Goal: Transaction & Acquisition: Book appointment/travel/reservation

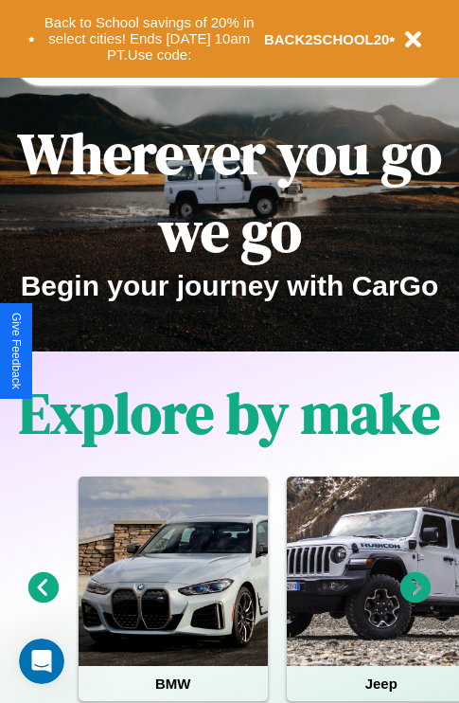
scroll to position [292, 0]
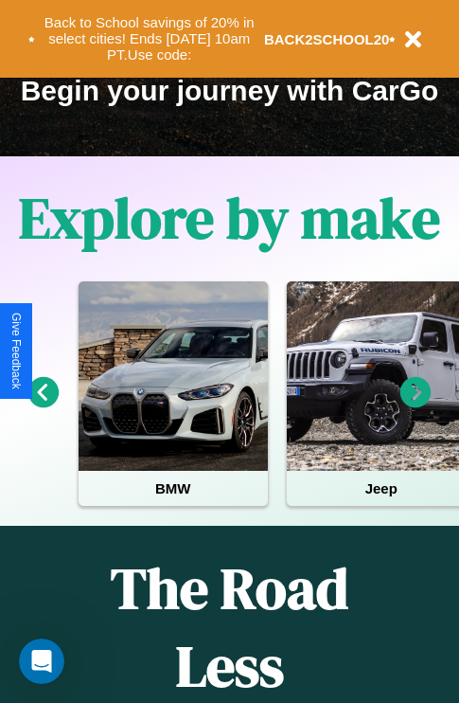
click at [416, 405] on icon at bounding box center [416, 392] width 31 height 31
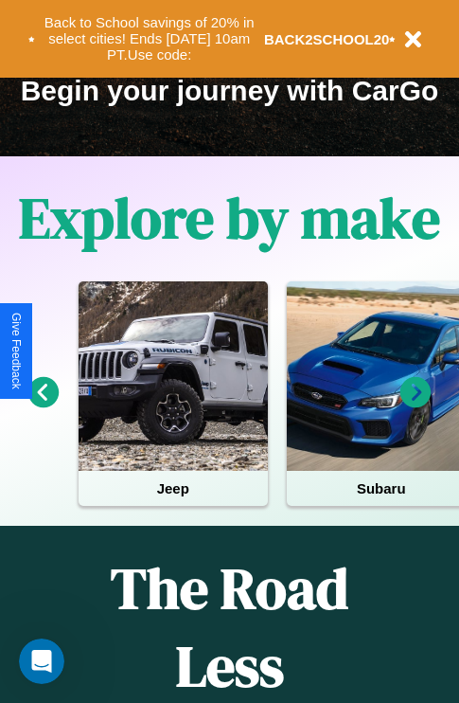
click at [416, 405] on icon at bounding box center [416, 392] width 31 height 31
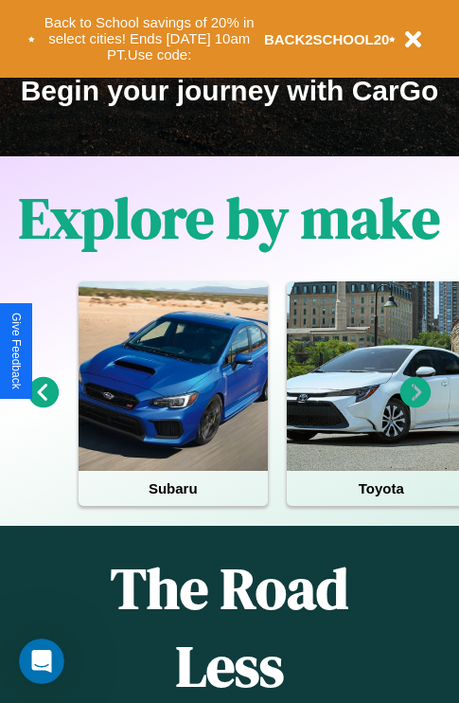
click at [416, 405] on icon at bounding box center [416, 392] width 31 height 31
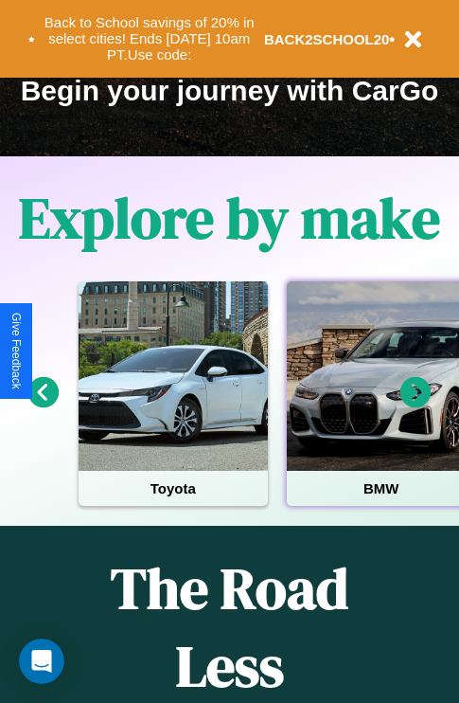
click at [380, 405] on div at bounding box center [381, 375] width 189 height 189
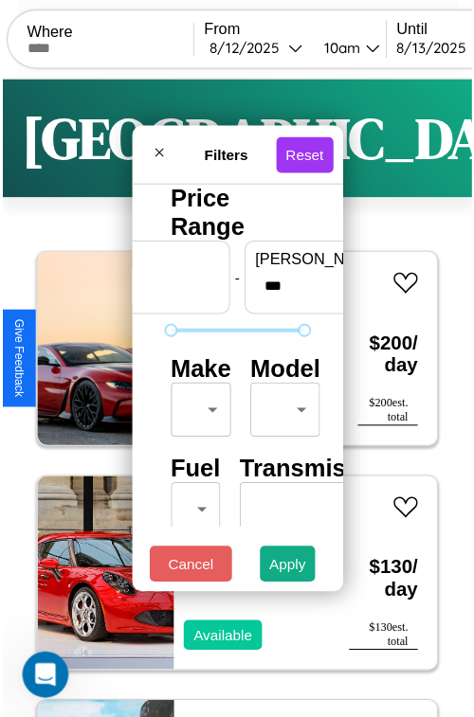
scroll to position [56, 0]
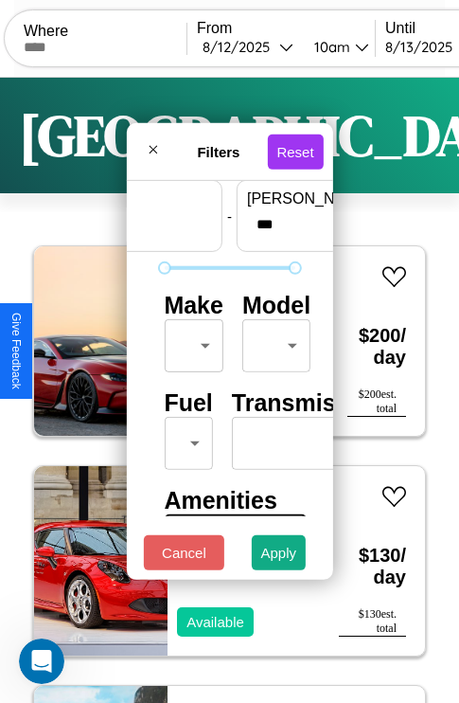
click at [190, 341] on body "CarGo Where From [DATE] 10am Until [DATE] 10am Become a Host Login Sign Up [GEO…" at bounding box center [229, 390] width 459 height 781
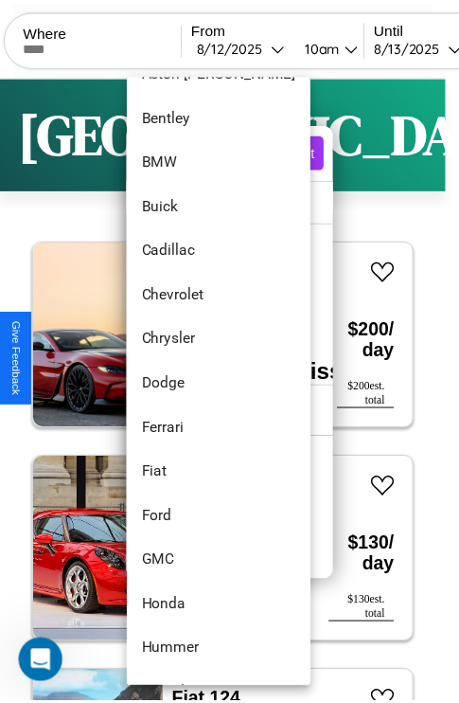
scroll to position [218, 0]
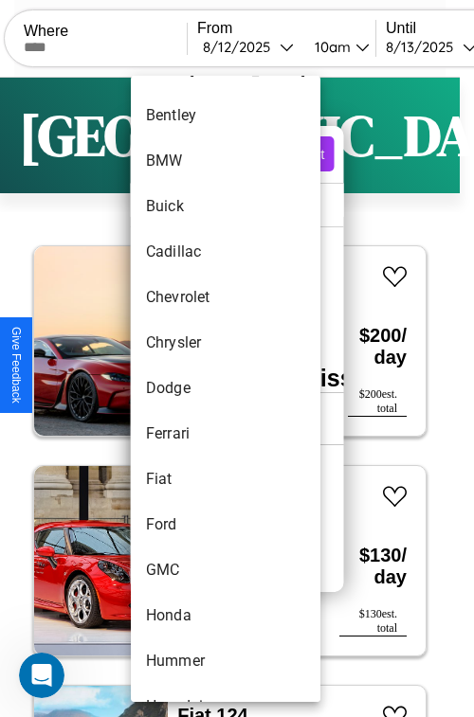
click at [189, 388] on li "Dodge" at bounding box center [225, 388] width 189 height 45
type input "*****"
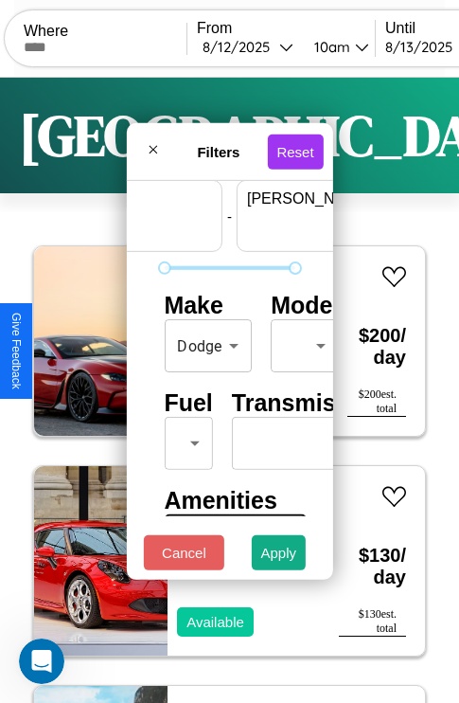
scroll to position [56, 117]
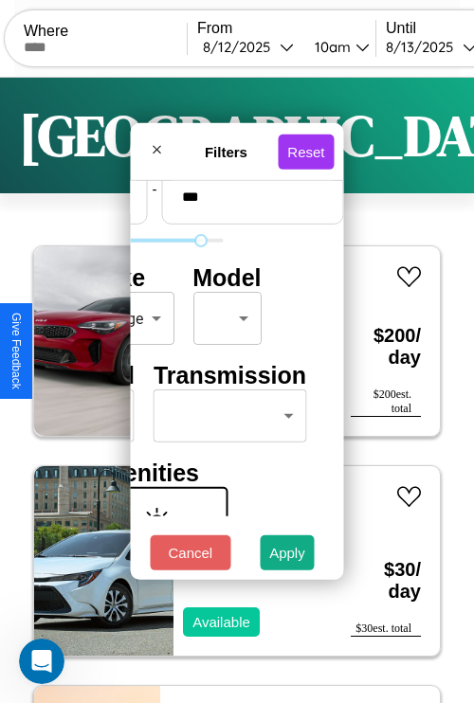
type input "***"
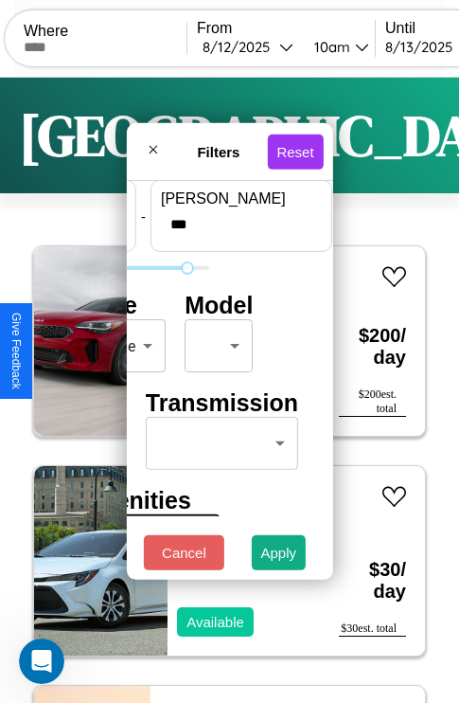
scroll to position [56, 0]
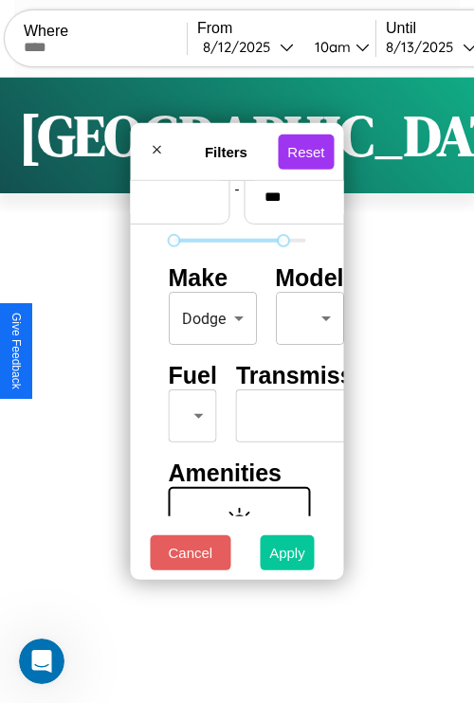
type input "**"
click at [286, 557] on button "Apply" at bounding box center [287, 552] width 55 height 35
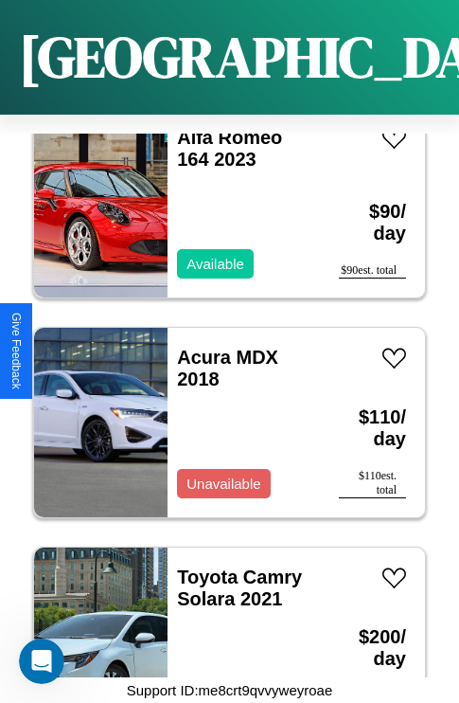
scroll to position [10838, 0]
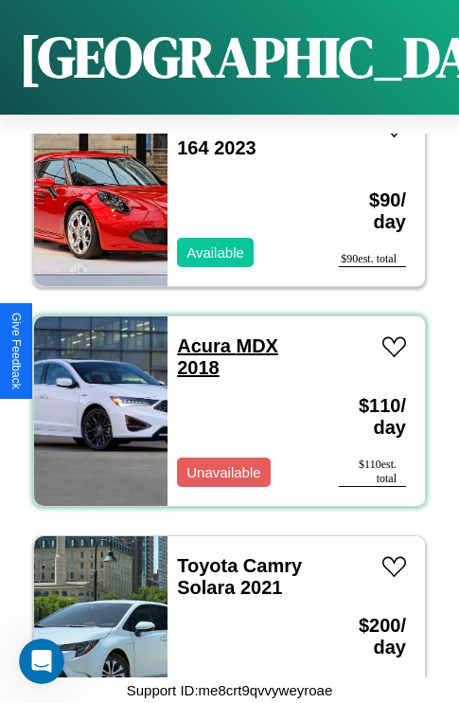
click at [198, 335] on link "Acura MDX 2018" at bounding box center [227, 356] width 101 height 43
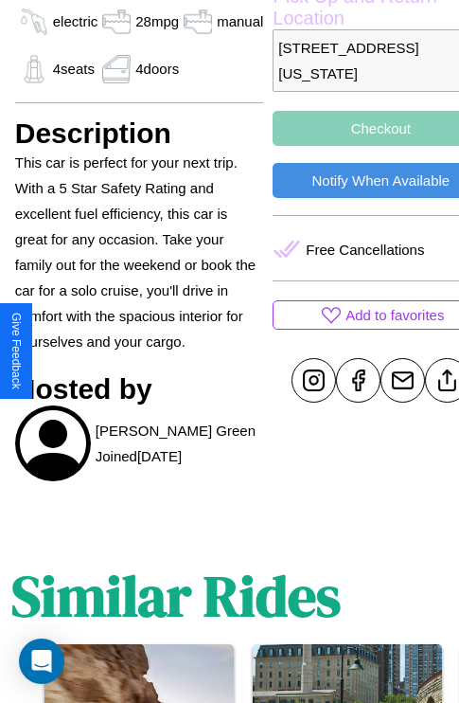
scroll to position [687, 57]
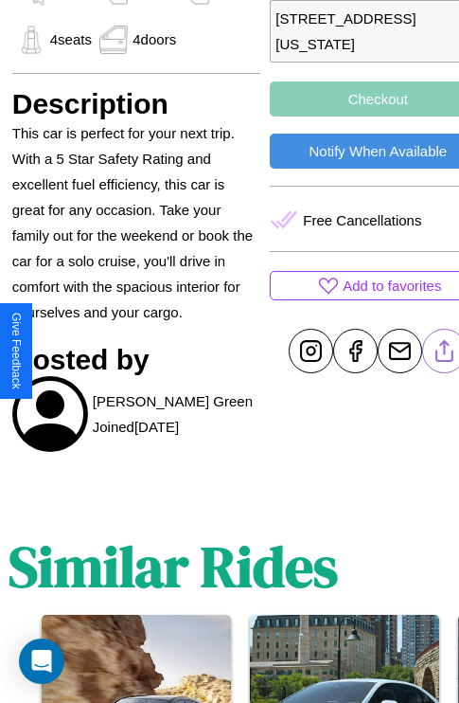
click at [445, 350] on line at bounding box center [445, 347] width 0 height 13
